Goal: Submit feedback/report problem

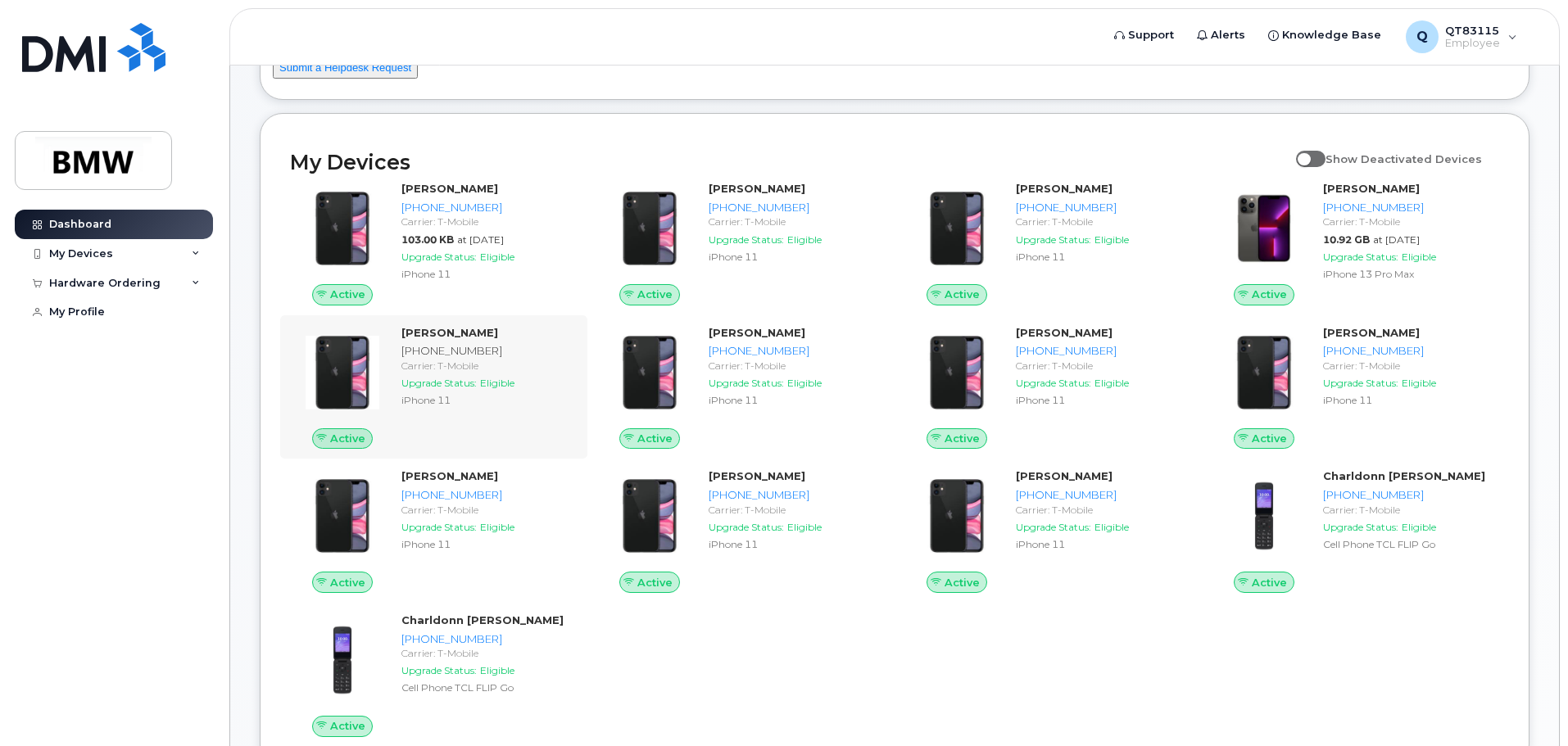
scroll to position [164, 0]
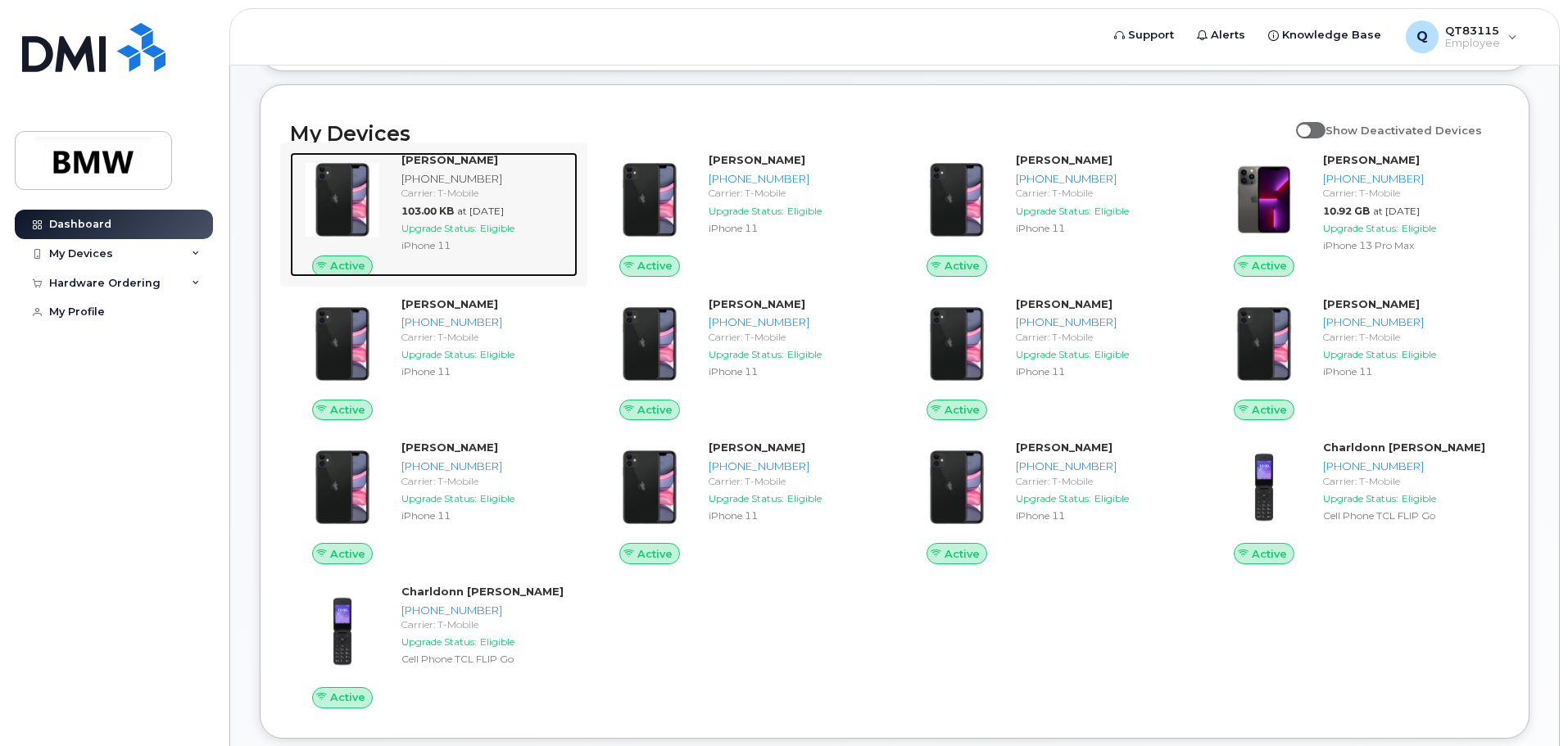
click at [435, 166] on strong "[PERSON_NAME]" at bounding box center [450, 159] width 97 height 13
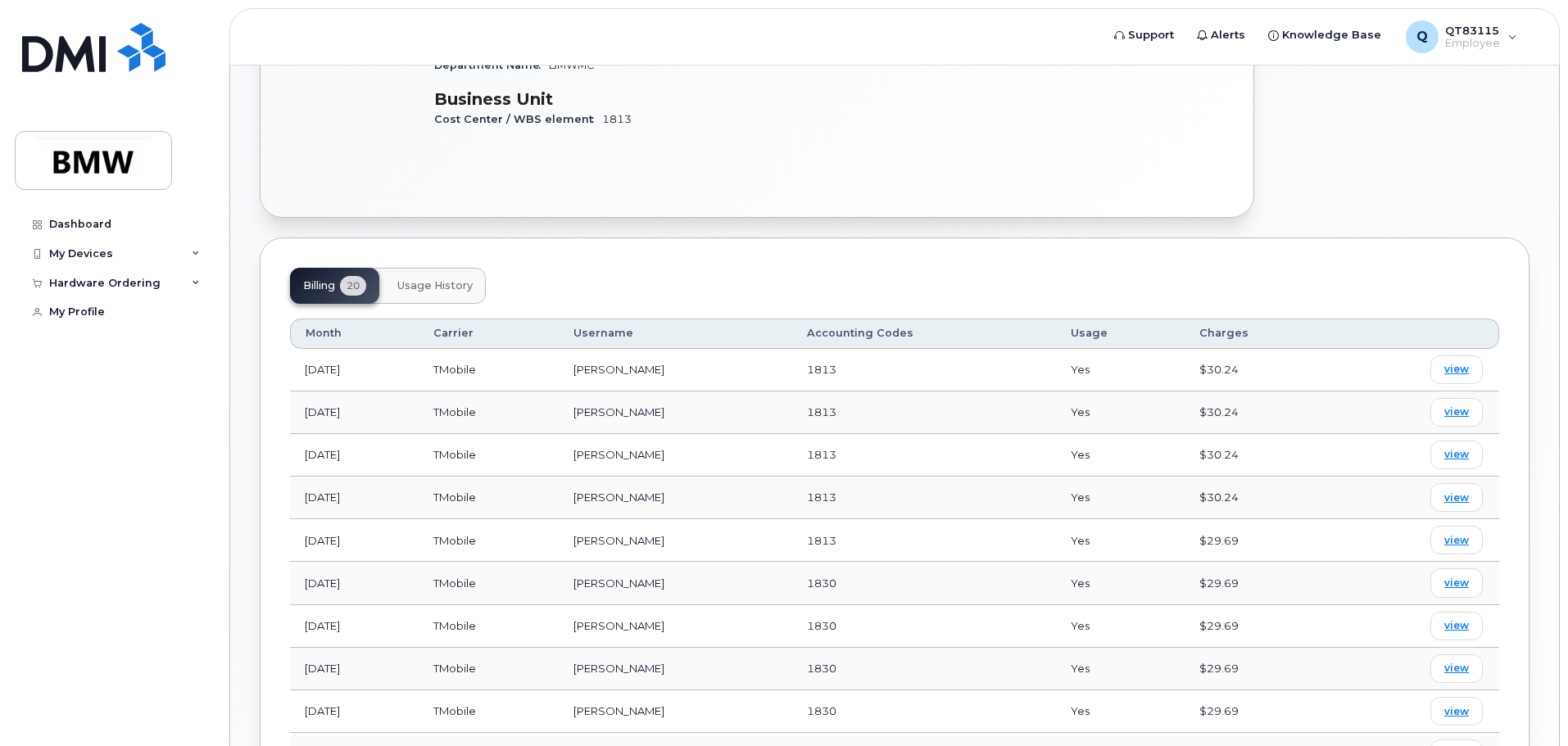
scroll to position [164, 0]
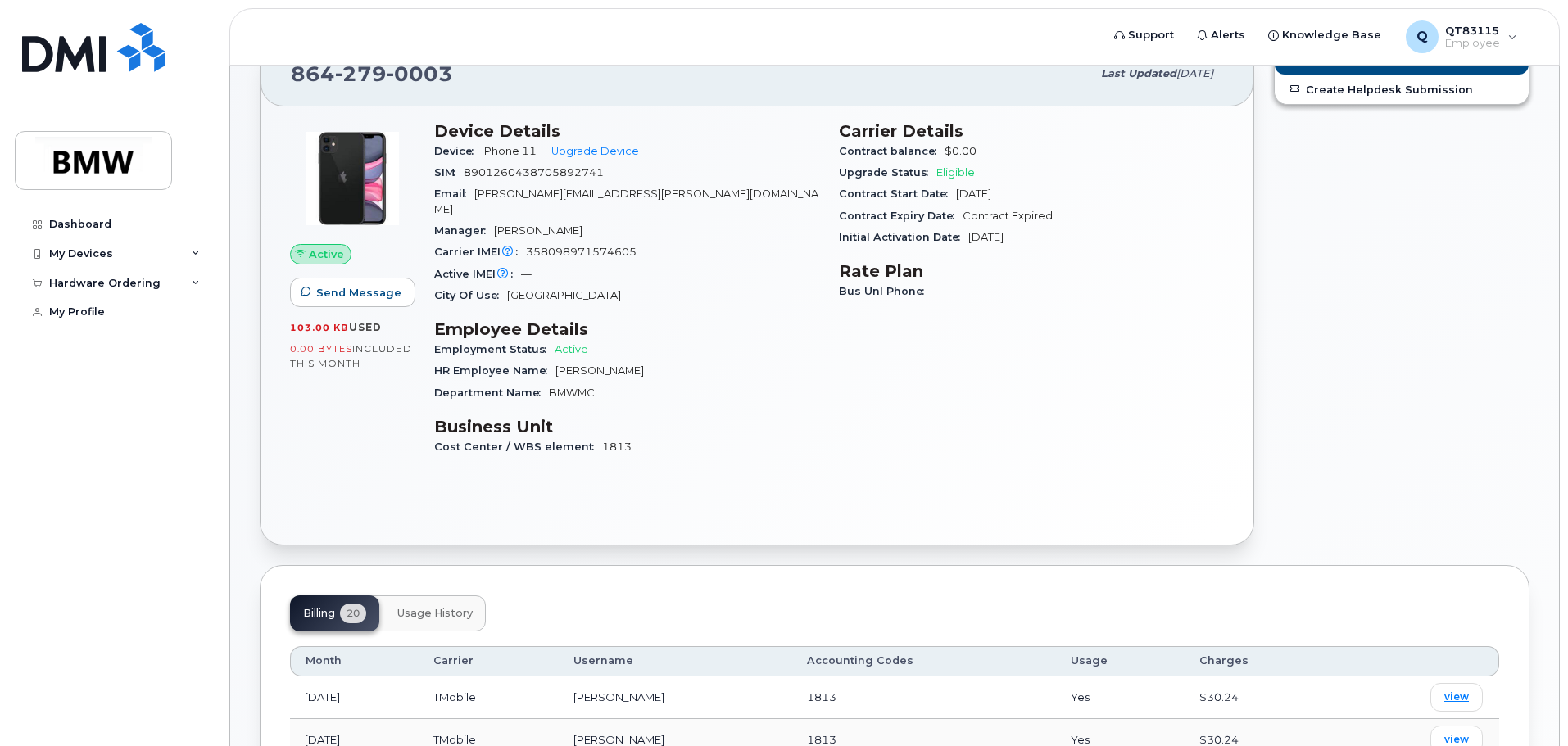
click at [474, 595] on button "Usage History" at bounding box center [435, 613] width 101 height 36
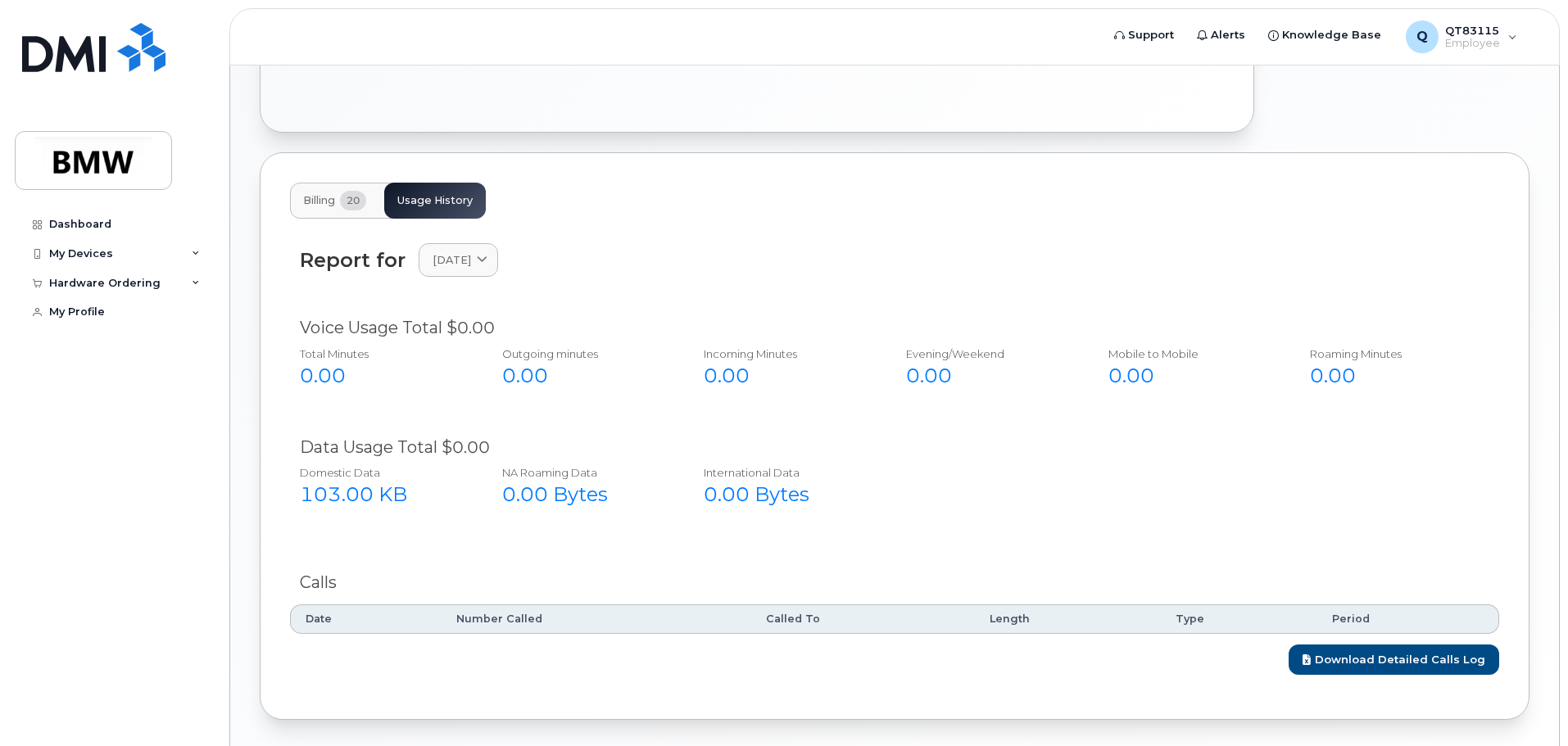
scroll to position [618, 0]
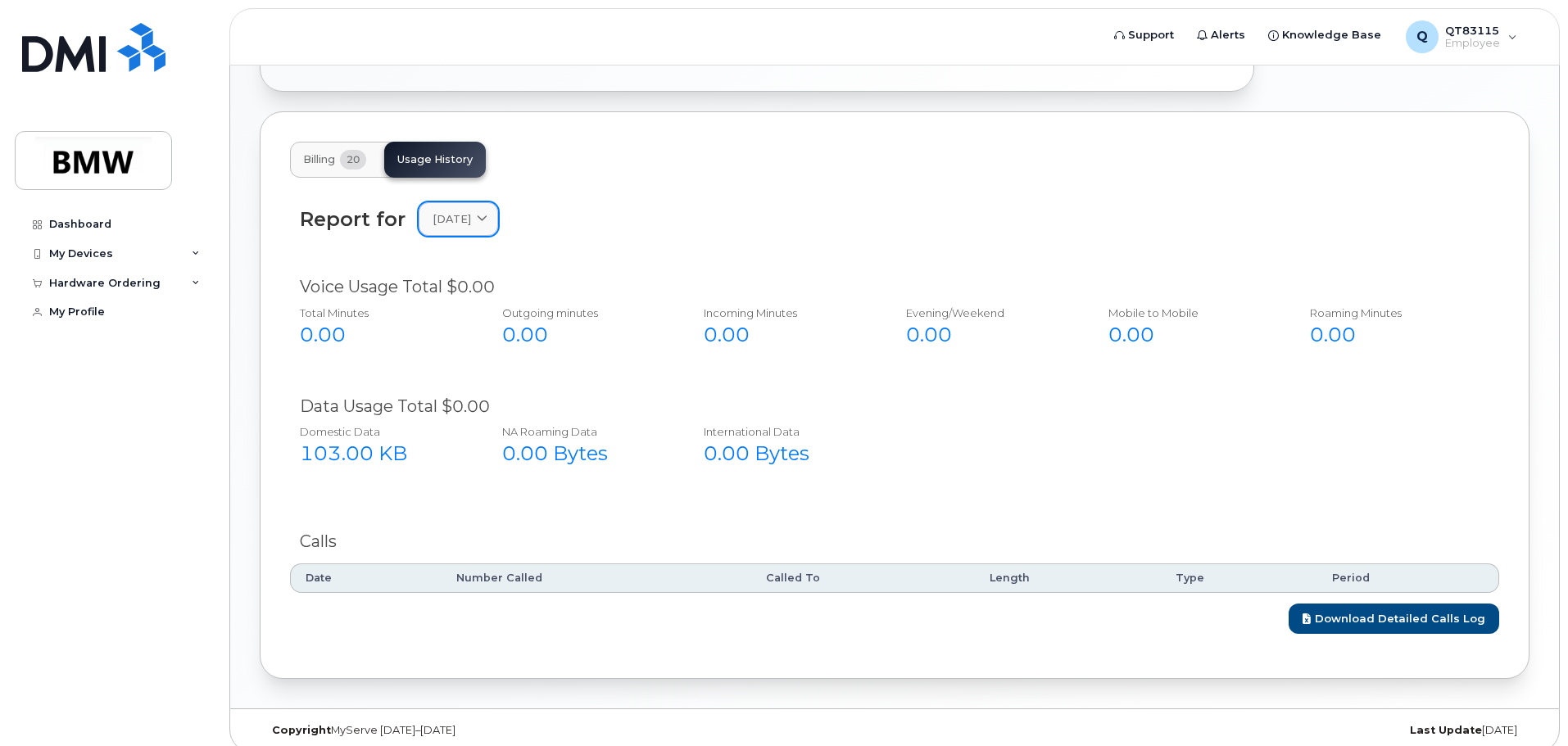
click at [487, 214] on icon at bounding box center [482, 219] width 10 height 10
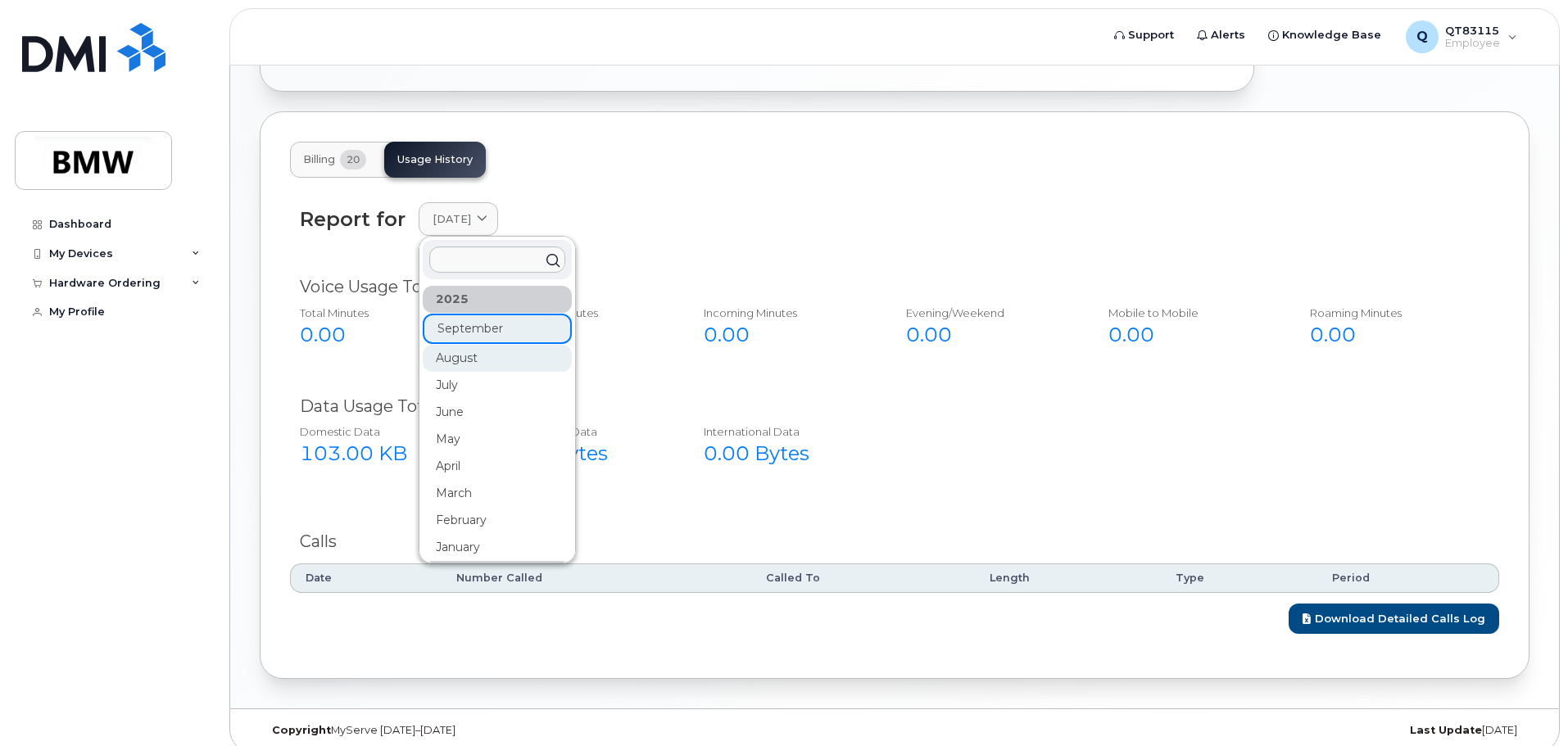
click at [464, 345] on div "August" at bounding box center [497, 358] width 149 height 27
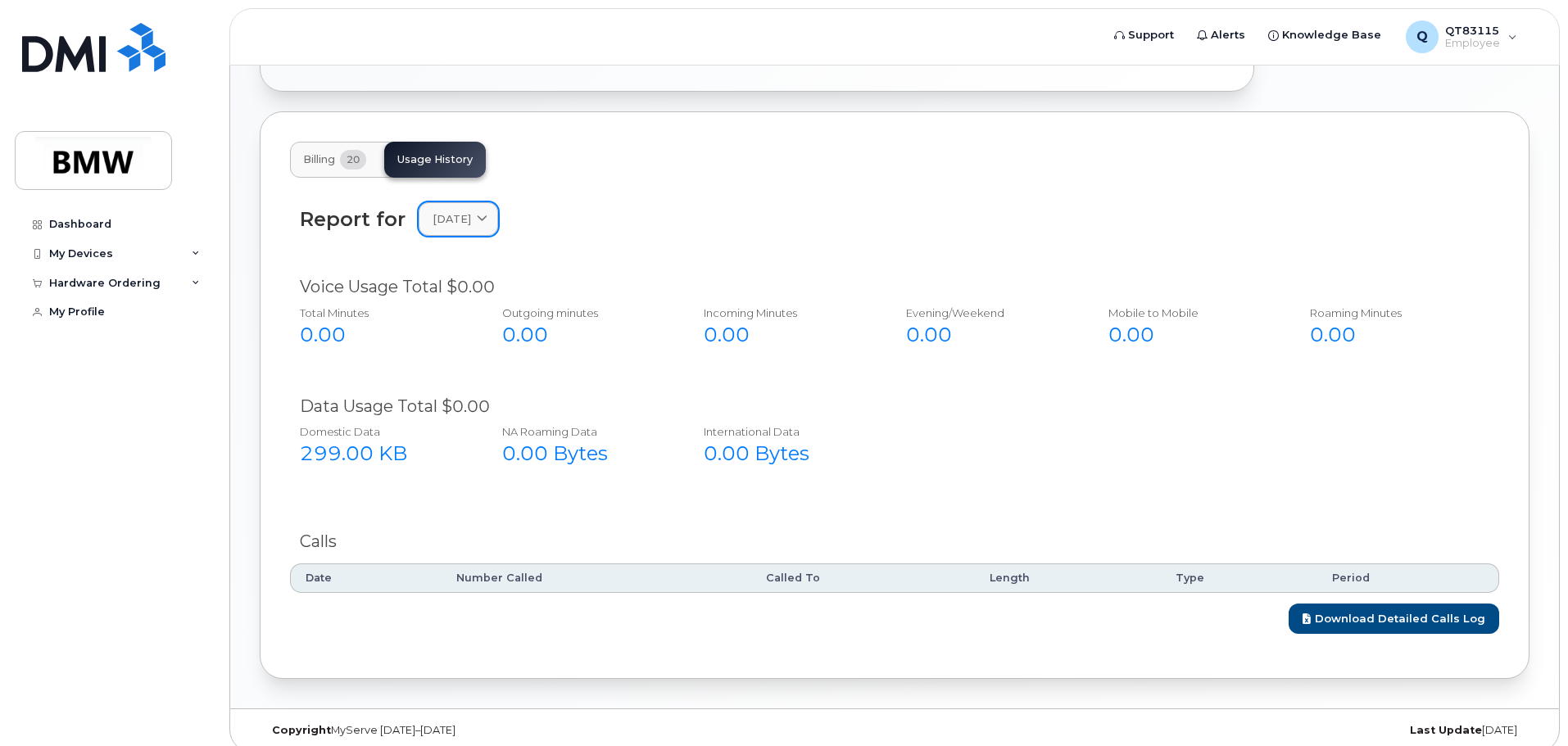
click at [487, 214] on icon at bounding box center [482, 219] width 10 height 10
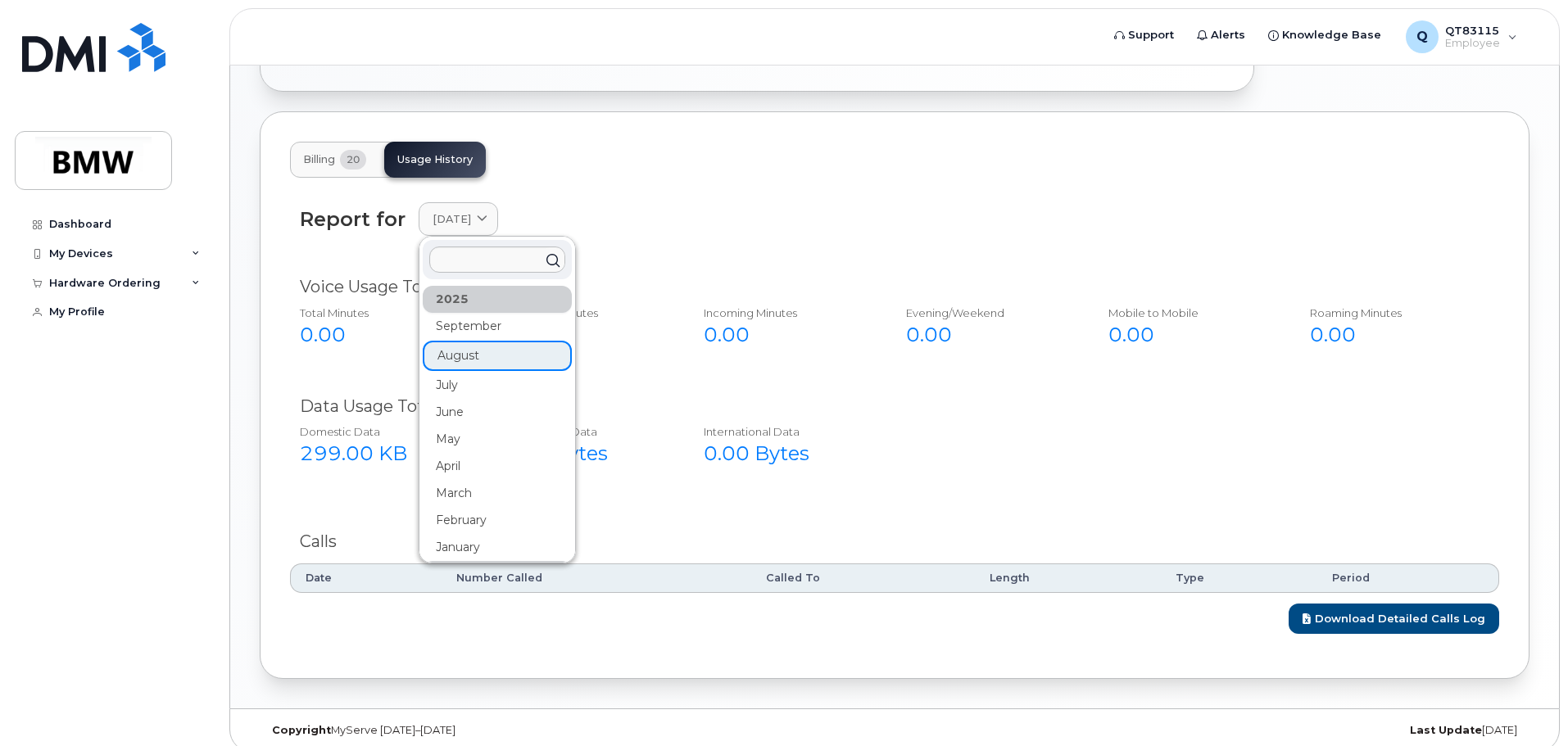
drag, startPoint x: 509, startPoint y: 205, endPoint x: 469, endPoint y: 367, distance: 166.9
click at [469, 372] on div "July" at bounding box center [497, 385] width 149 height 27
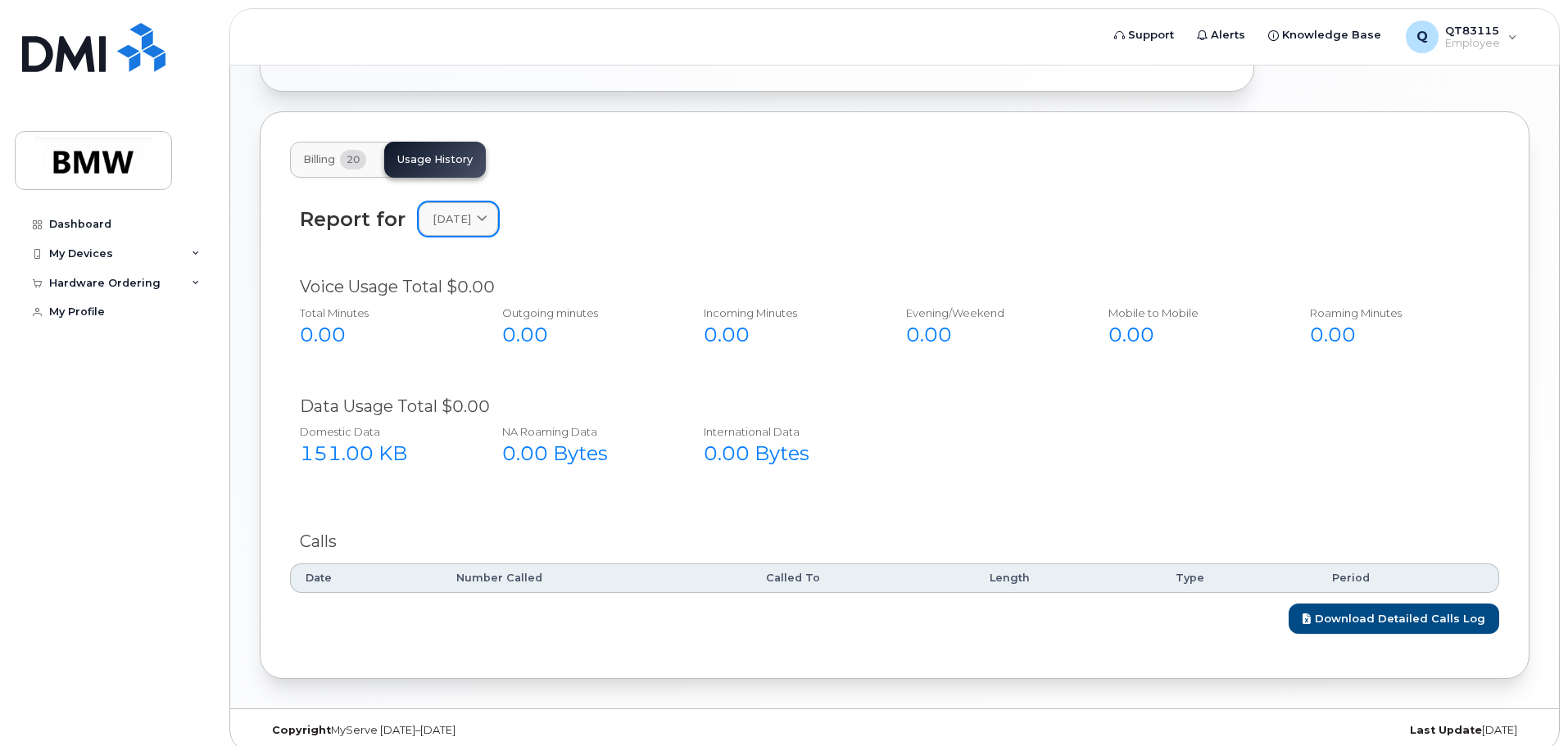
click at [490, 211] on span at bounding box center [482, 219] width 16 height 16
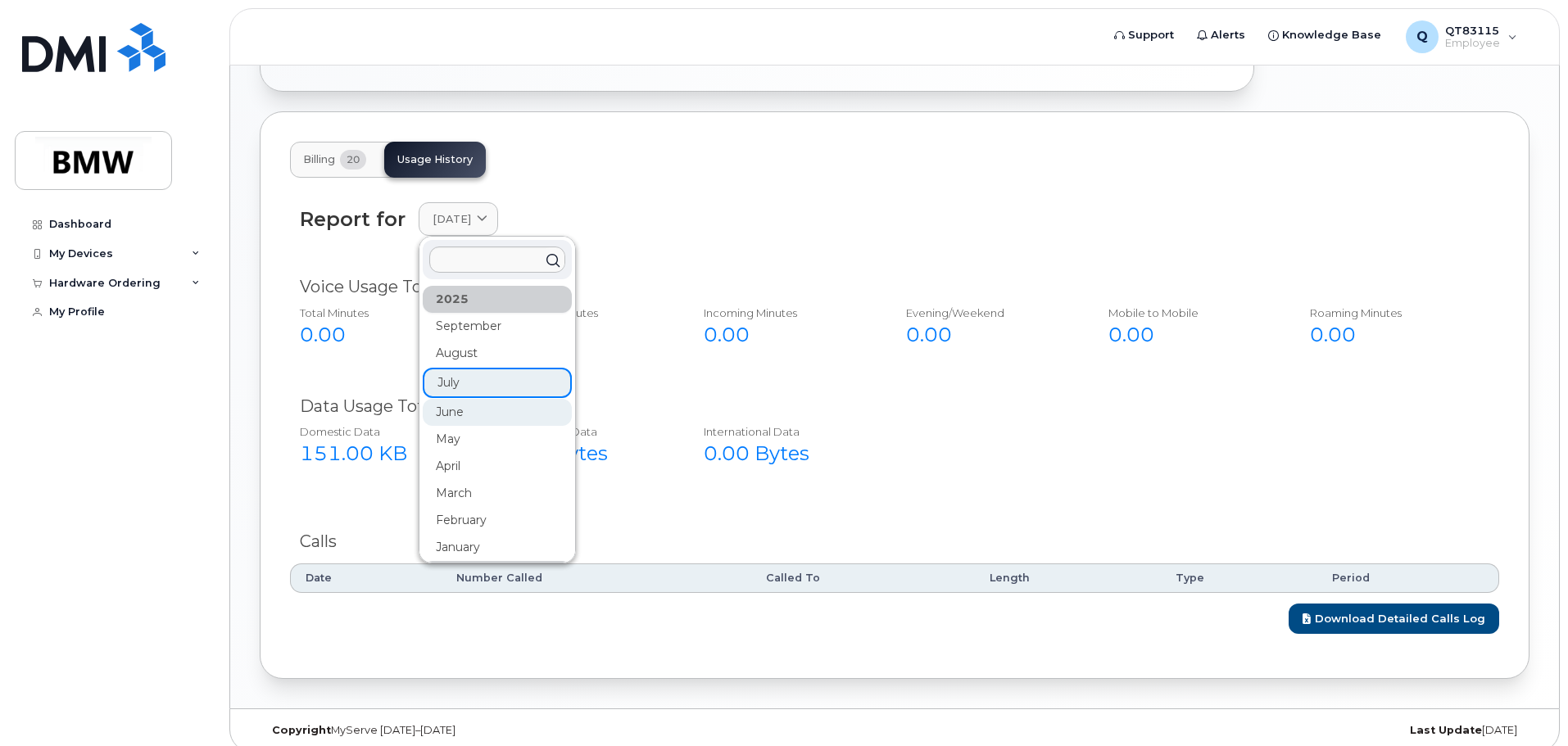
click at [464, 406] on div "June" at bounding box center [497, 412] width 149 height 27
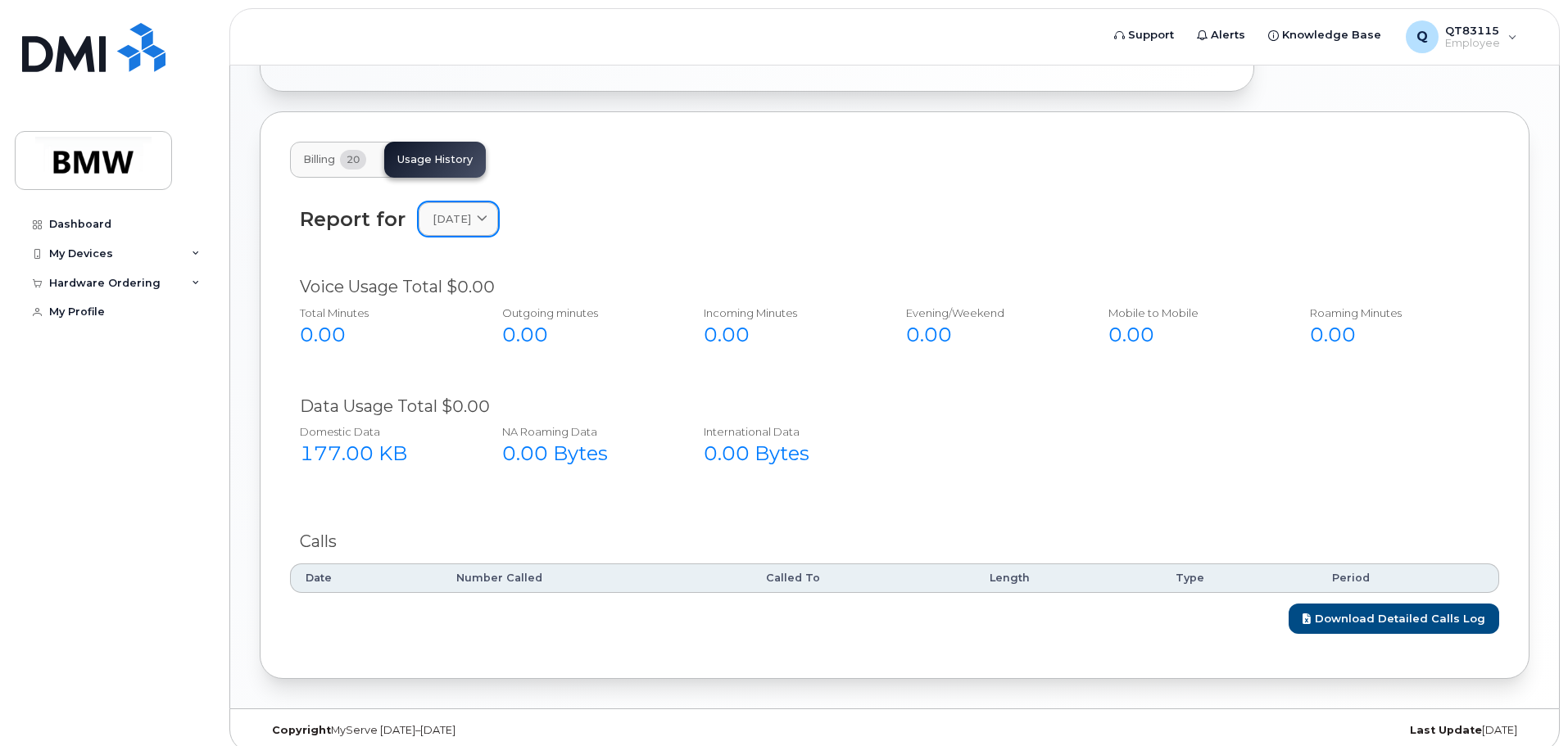
click at [487, 214] on icon at bounding box center [482, 219] width 10 height 10
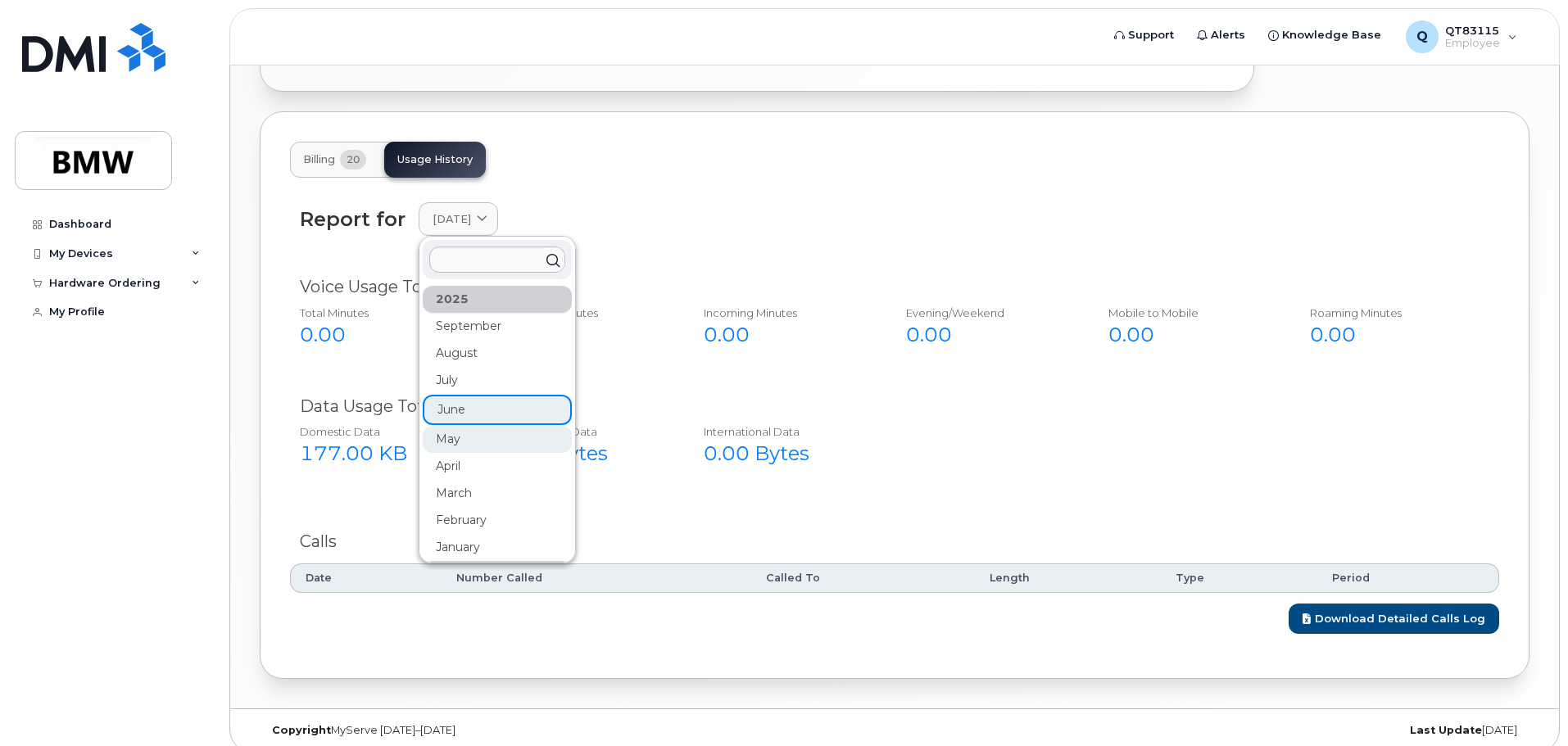
click at [482, 430] on div "May" at bounding box center [497, 439] width 149 height 27
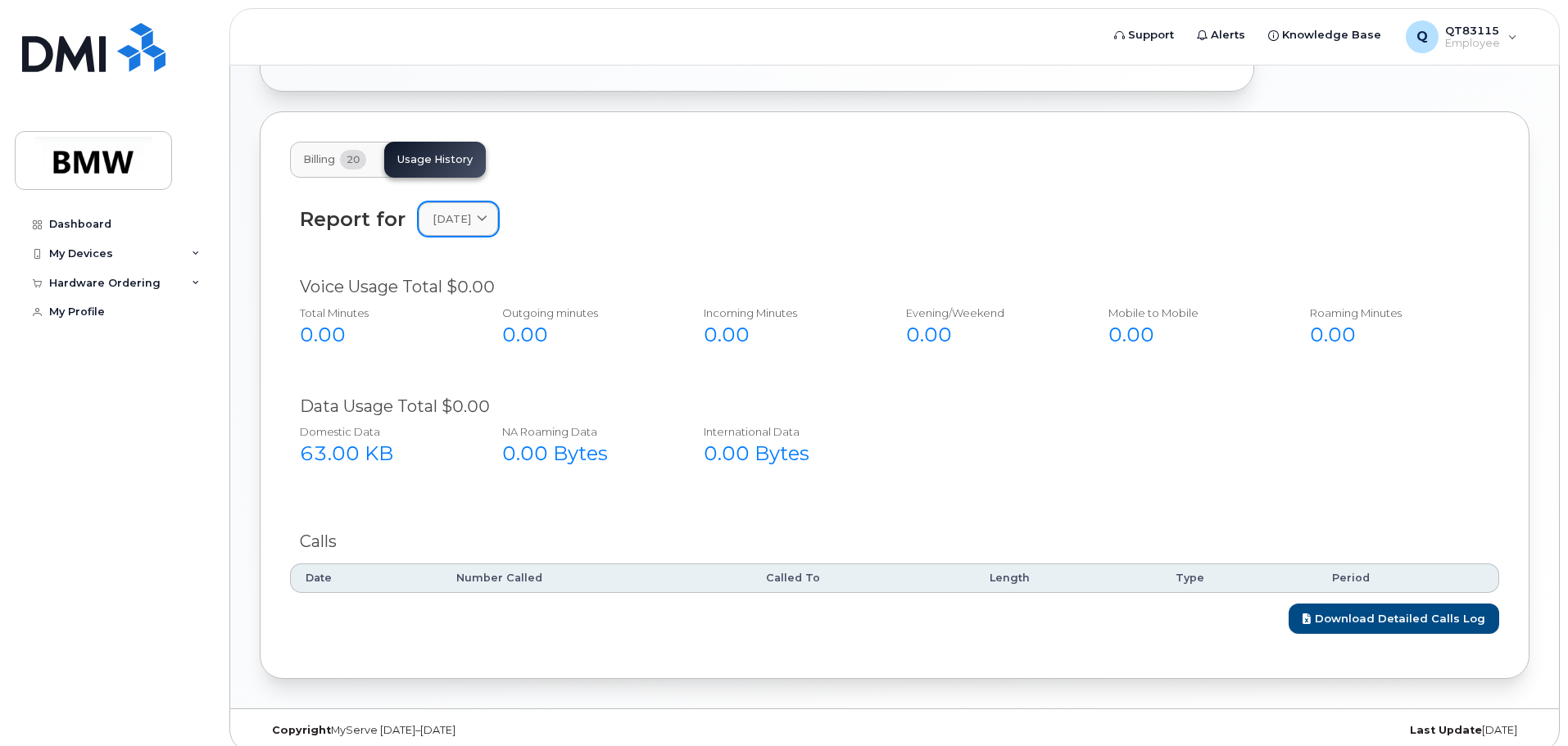
click at [490, 212] on span at bounding box center [482, 219] width 16 height 16
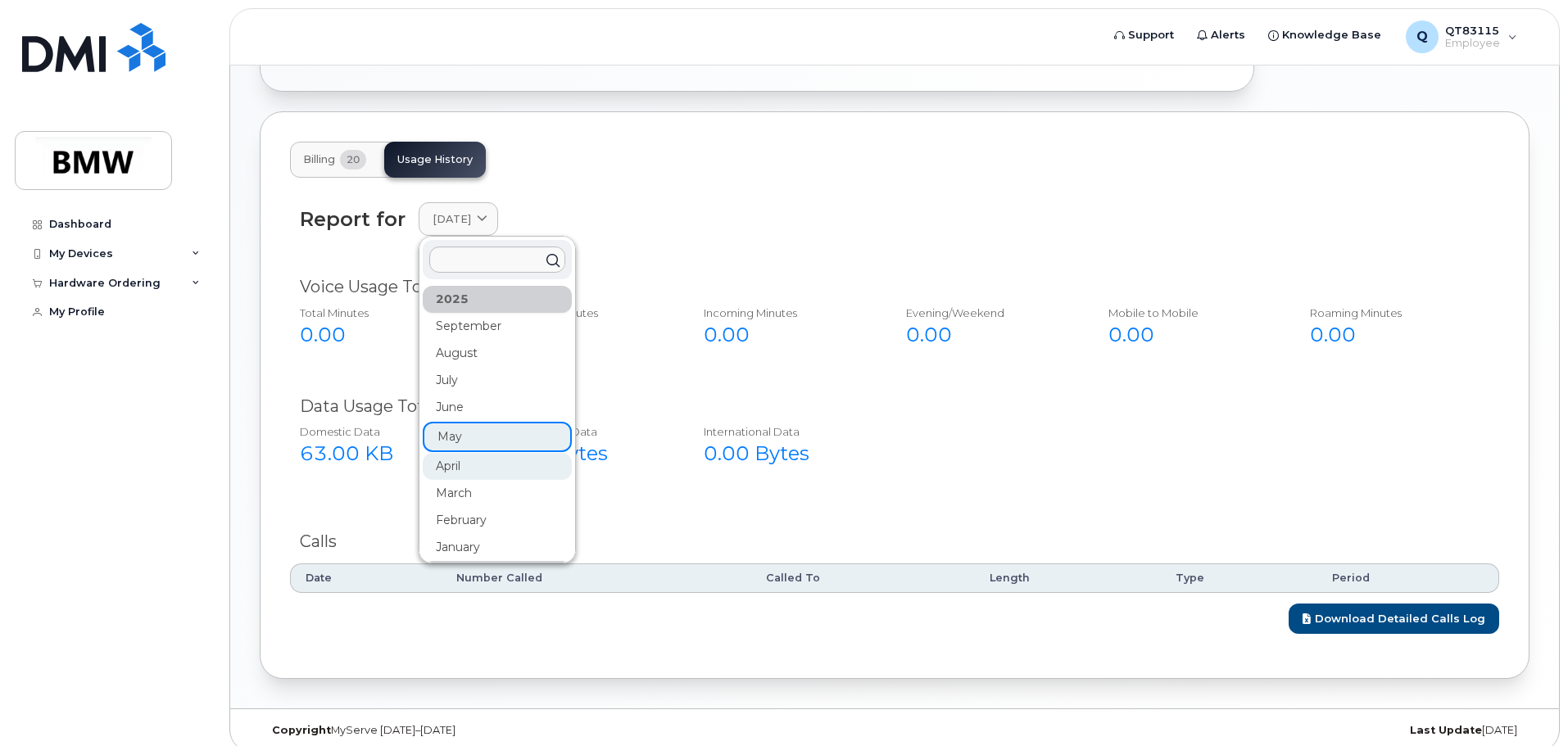
click at [490, 453] on div "April" at bounding box center [497, 466] width 149 height 27
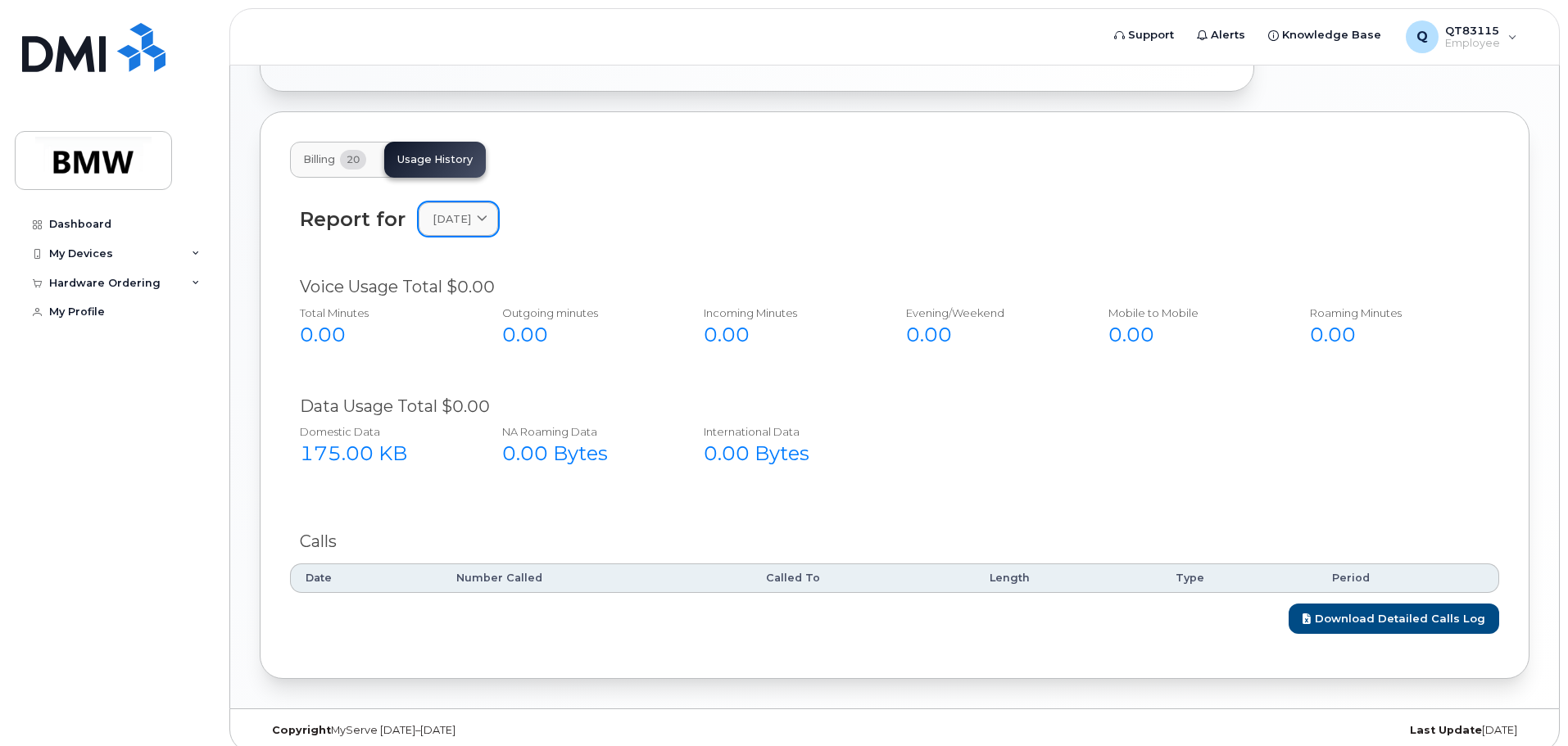
click at [490, 211] on span at bounding box center [482, 219] width 16 height 16
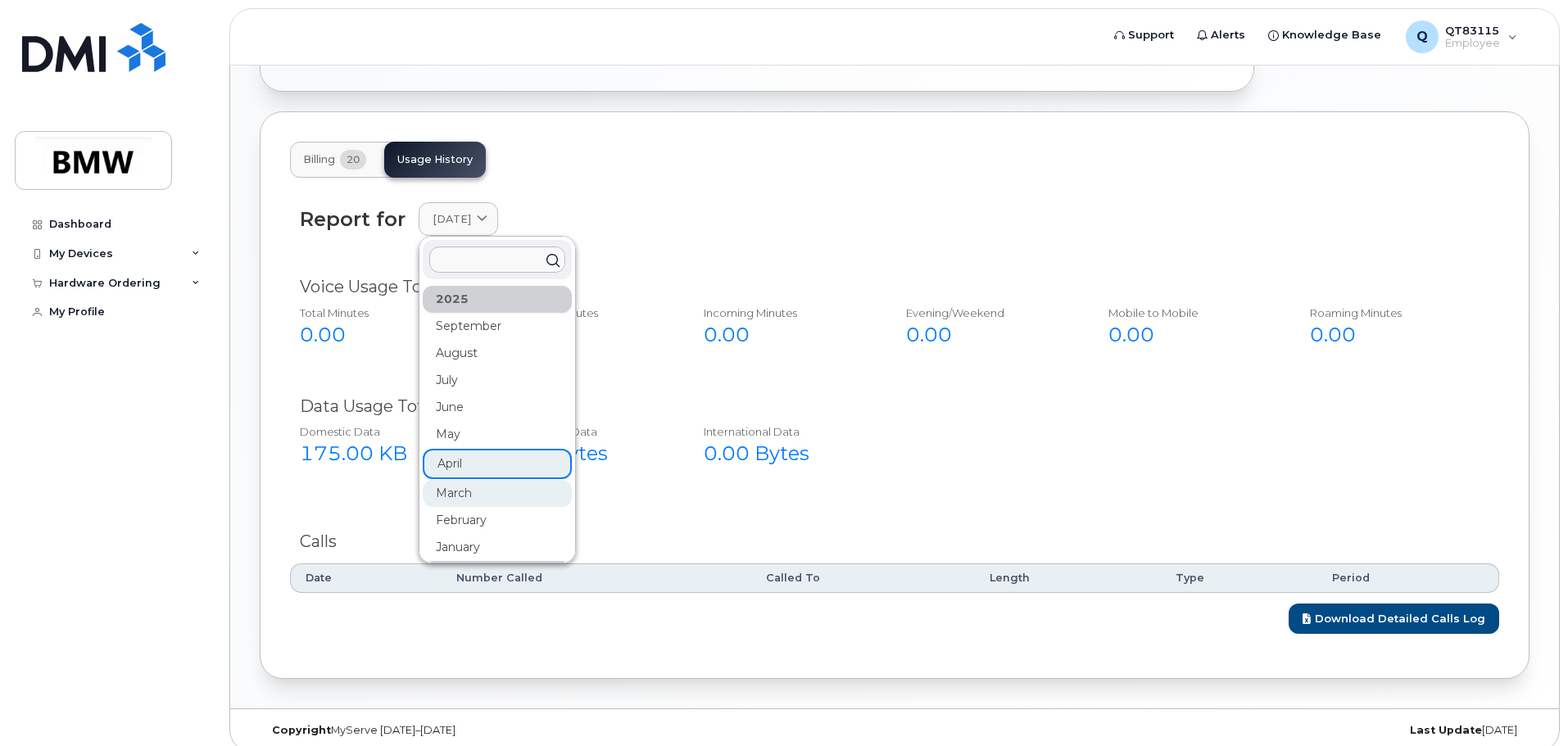
click at [477, 480] on div "March" at bounding box center [497, 493] width 149 height 27
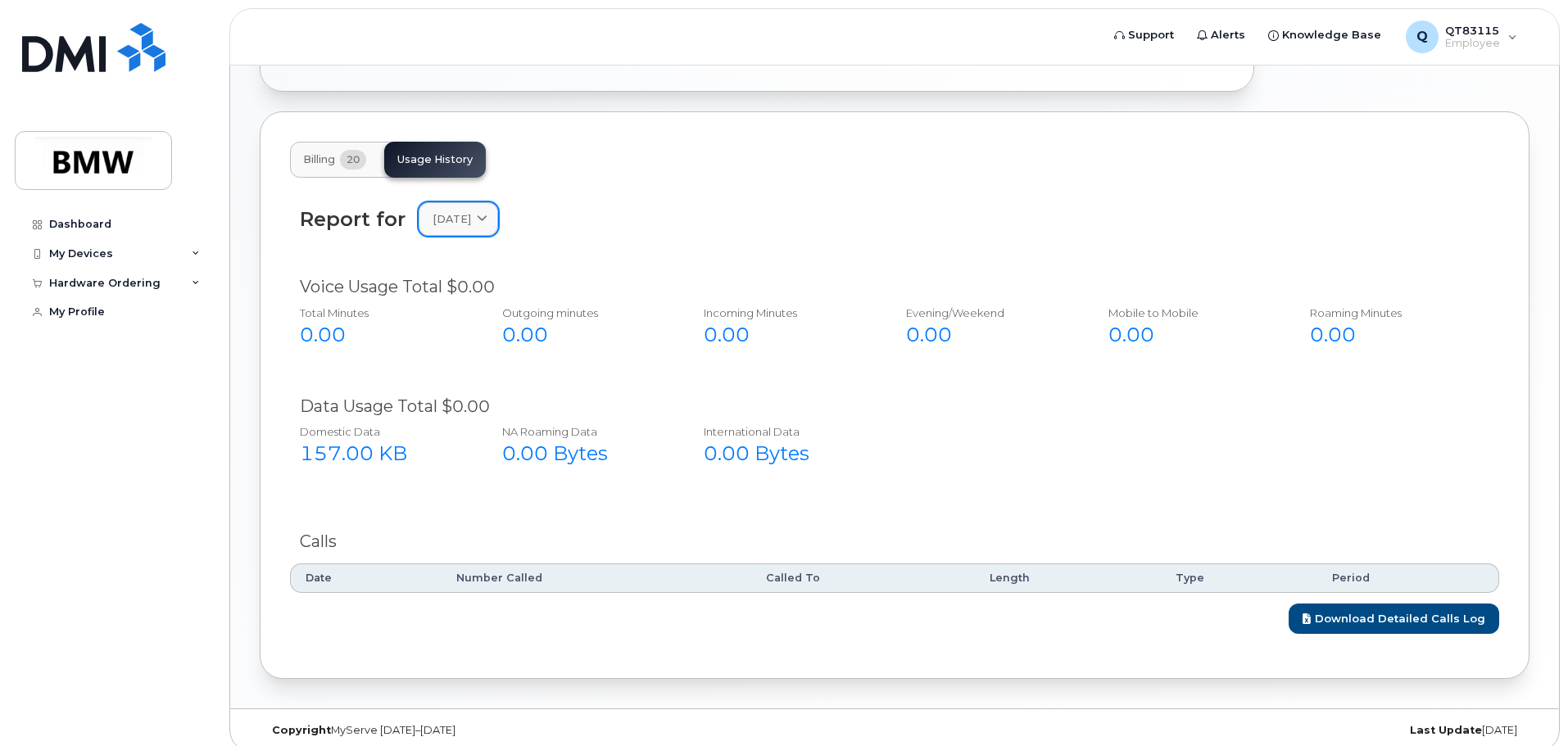
click at [487, 214] on icon at bounding box center [482, 219] width 10 height 10
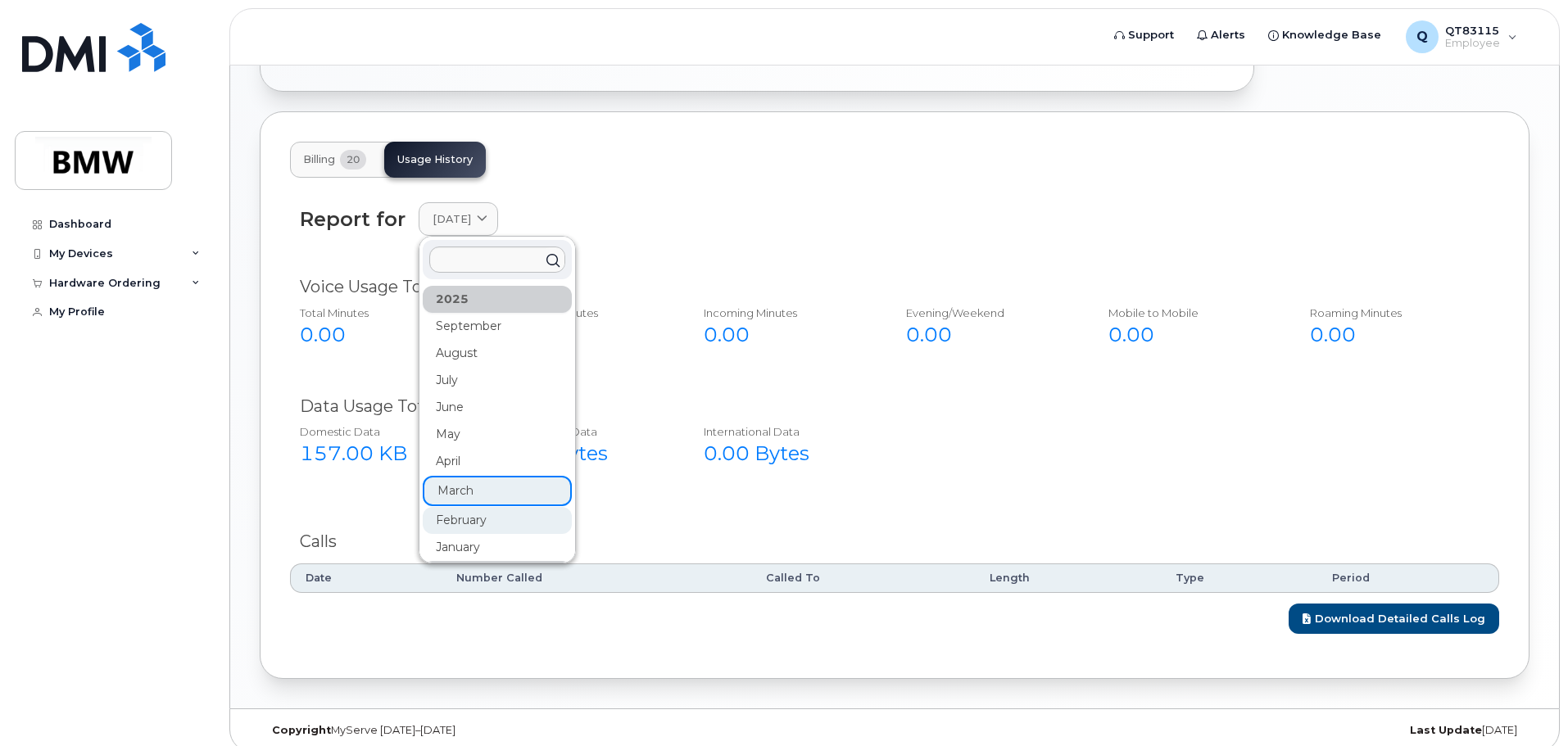
click at [453, 511] on div "February" at bounding box center [497, 520] width 149 height 27
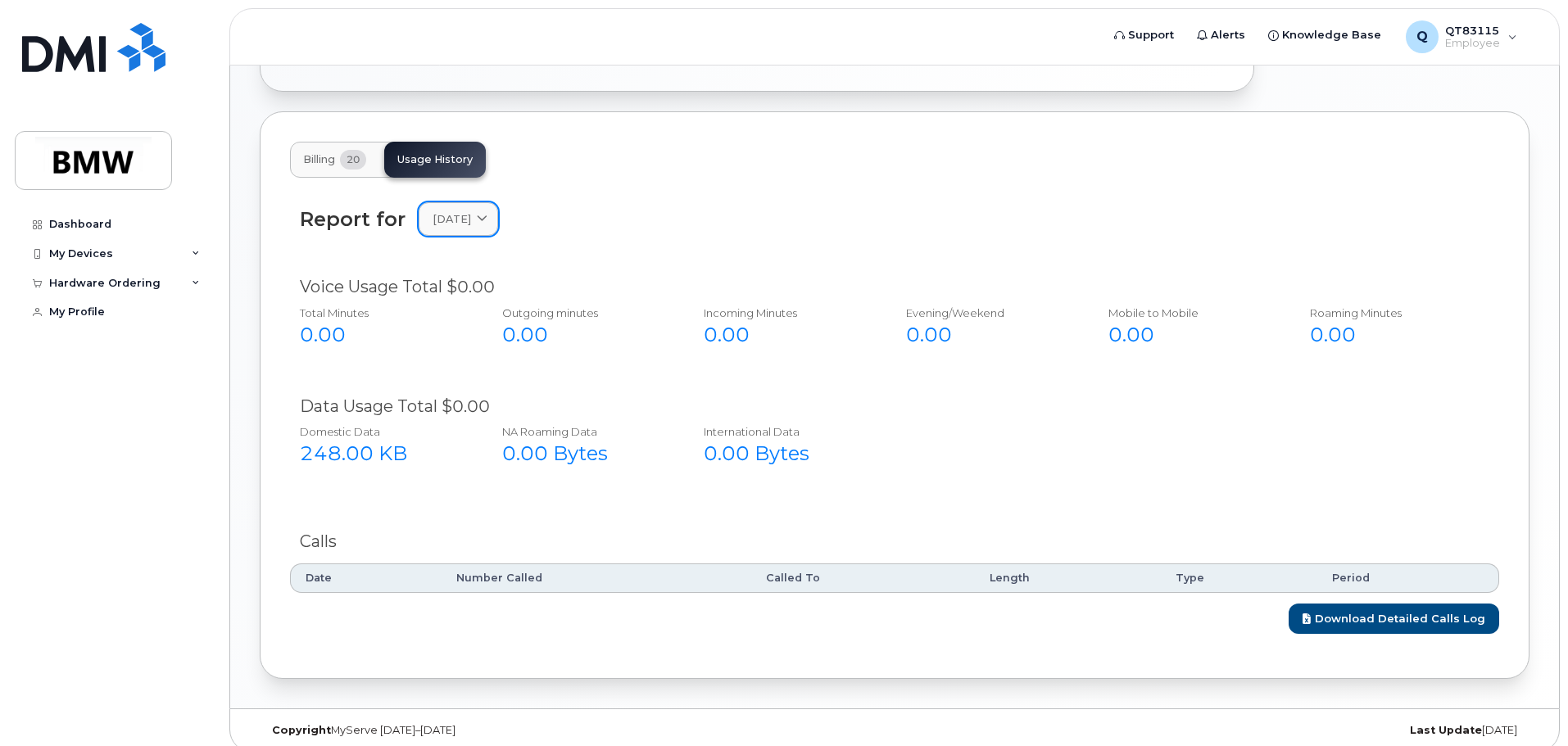
click at [490, 211] on span at bounding box center [482, 219] width 16 height 16
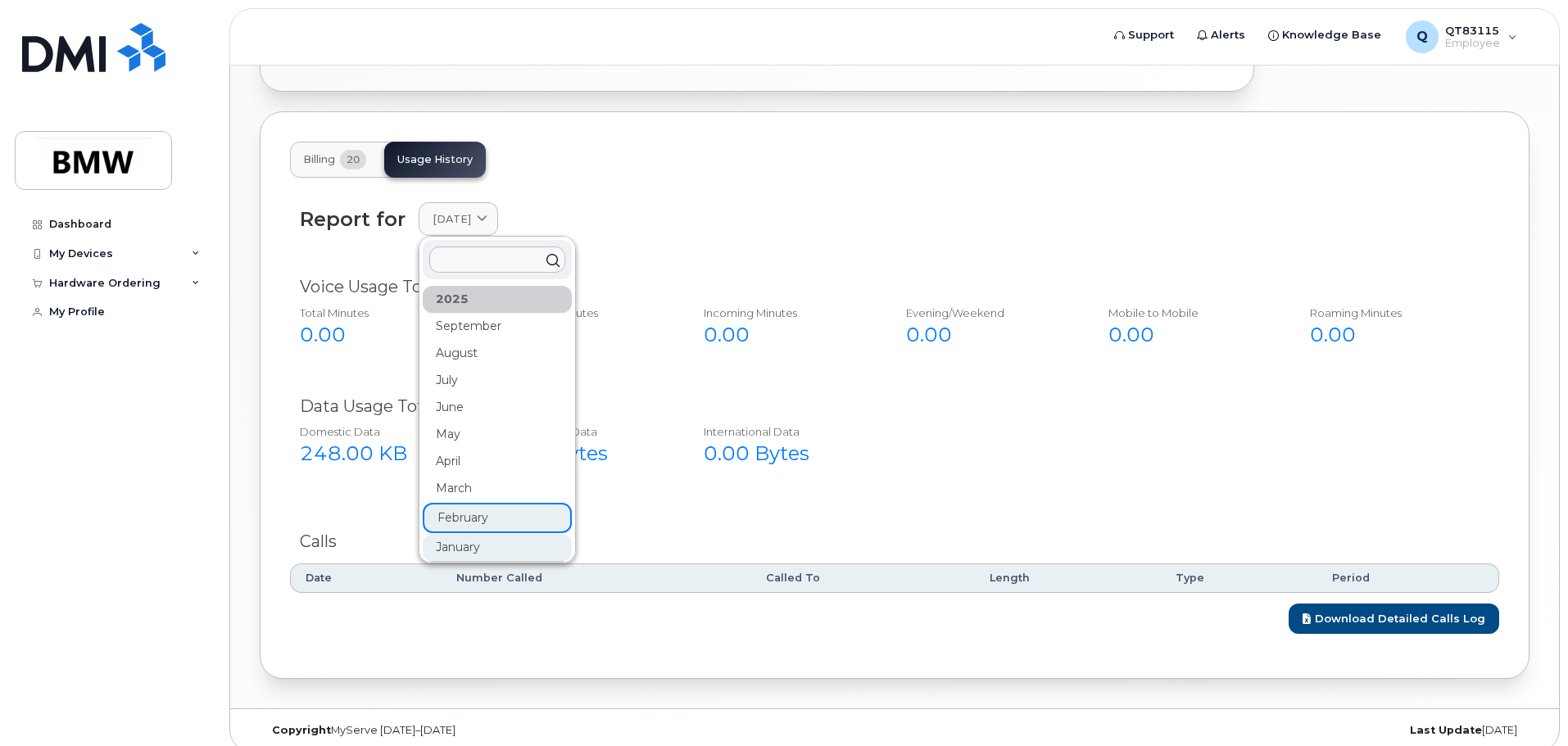
click at [494, 535] on div "January" at bounding box center [497, 547] width 149 height 27
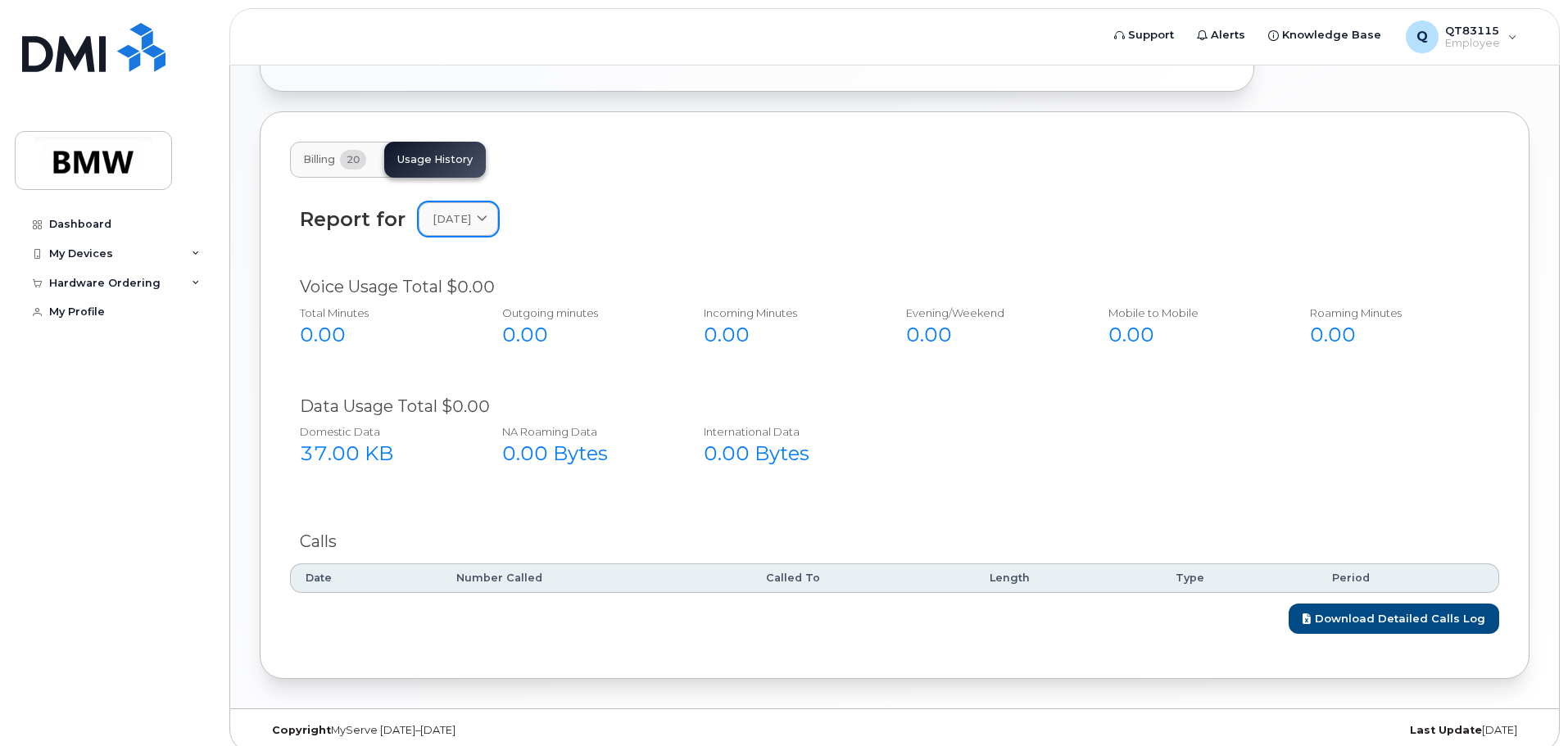
click at [487, 214] on icon at bounding box center [482, 219] width 10 height 10
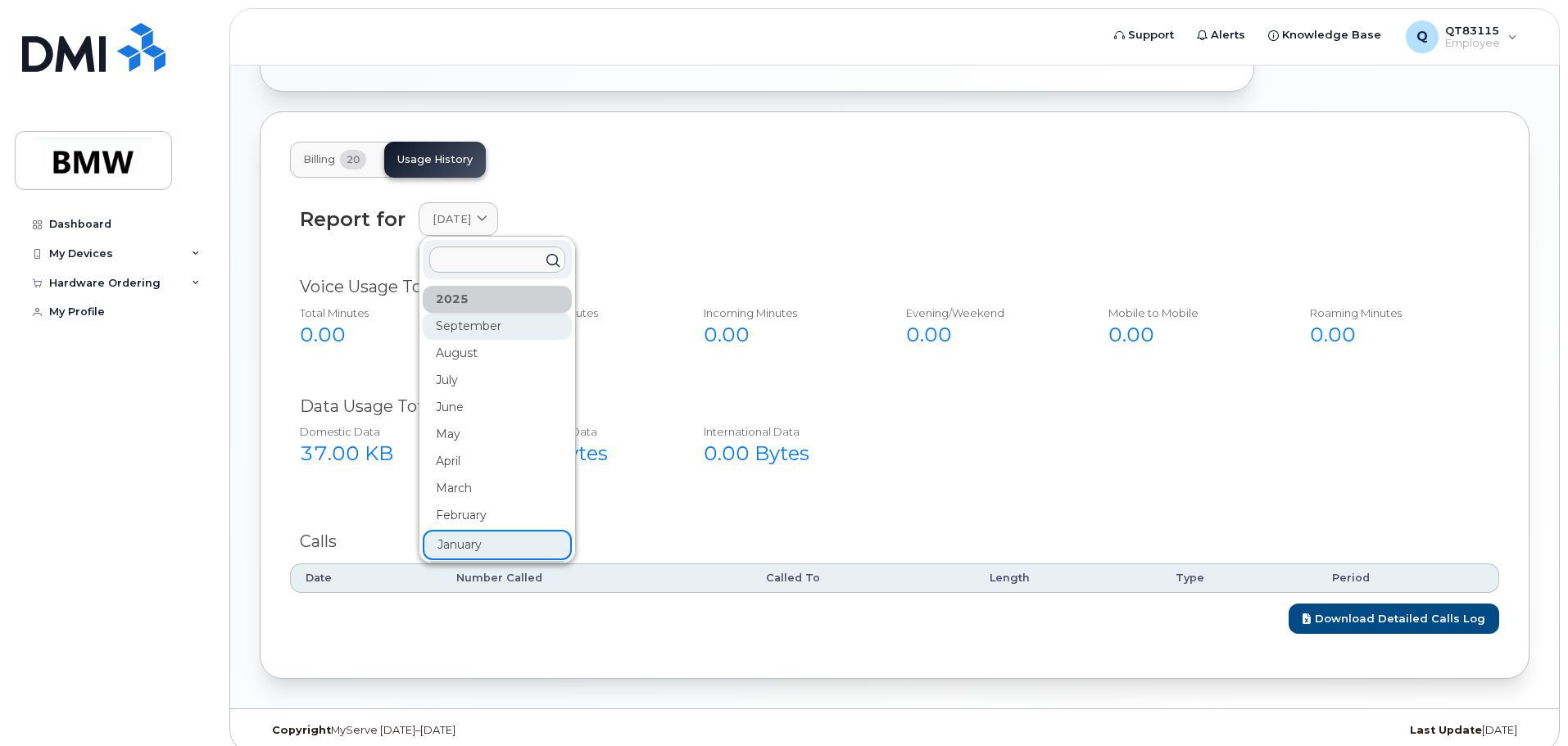
click at [474, 312] on div "September" at bounding box center [497, 325] width 149 height 27
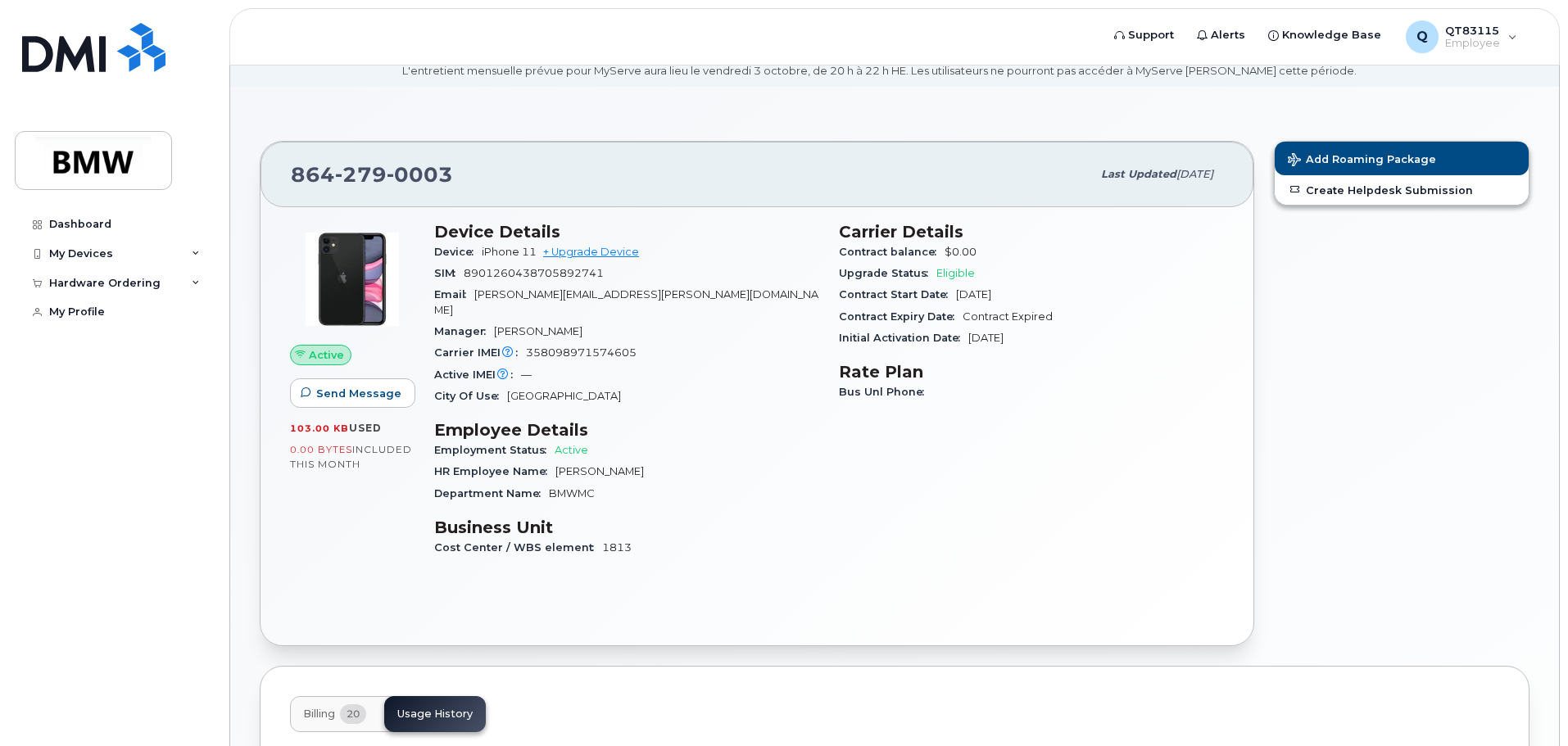
scroll to position [0, 0]
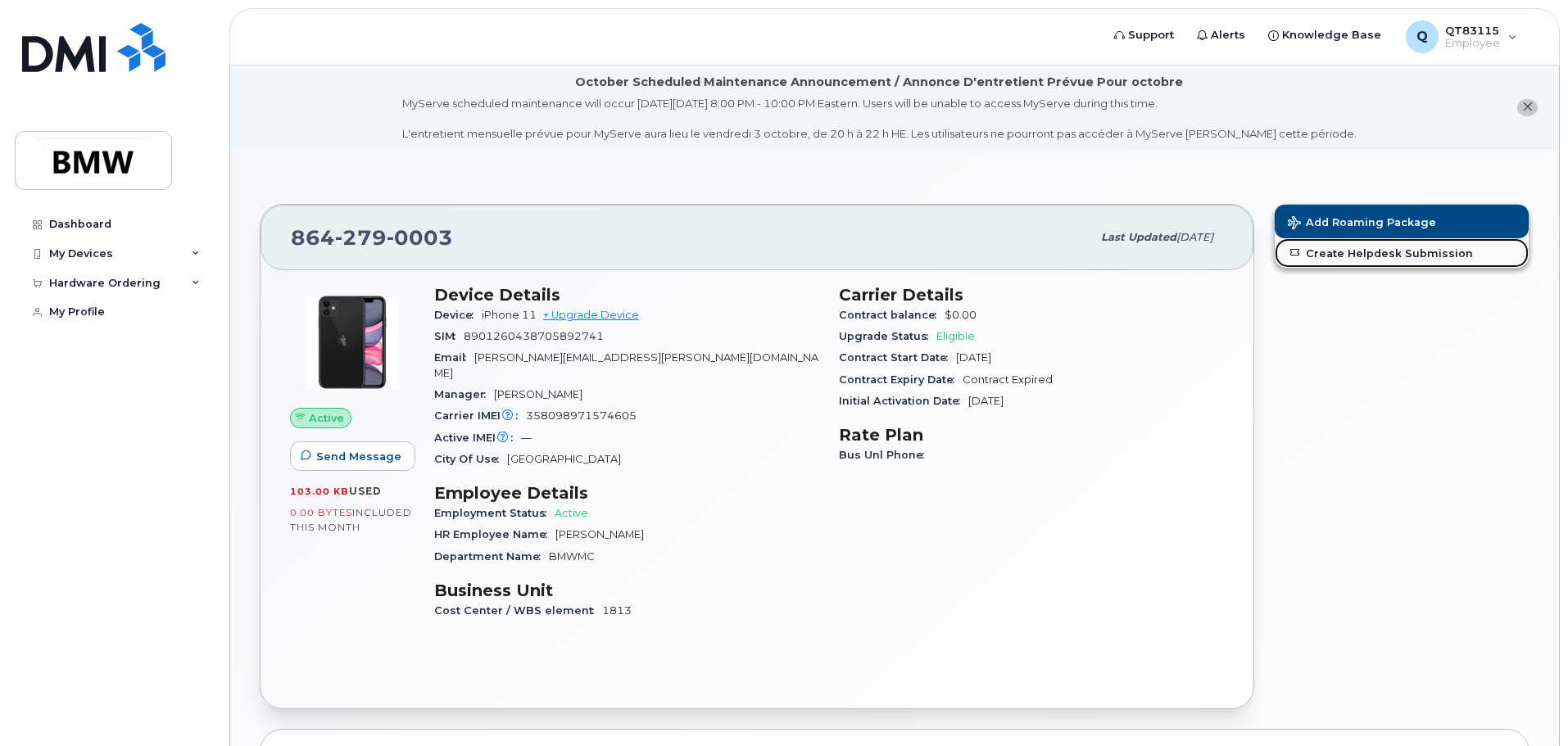
click at [1377, 251] on link "Create Helpdesk Submission" at bounding box center [1401, 253] width 254 height 30
